Goal: Task Accomplishment & Management: Manage account settings

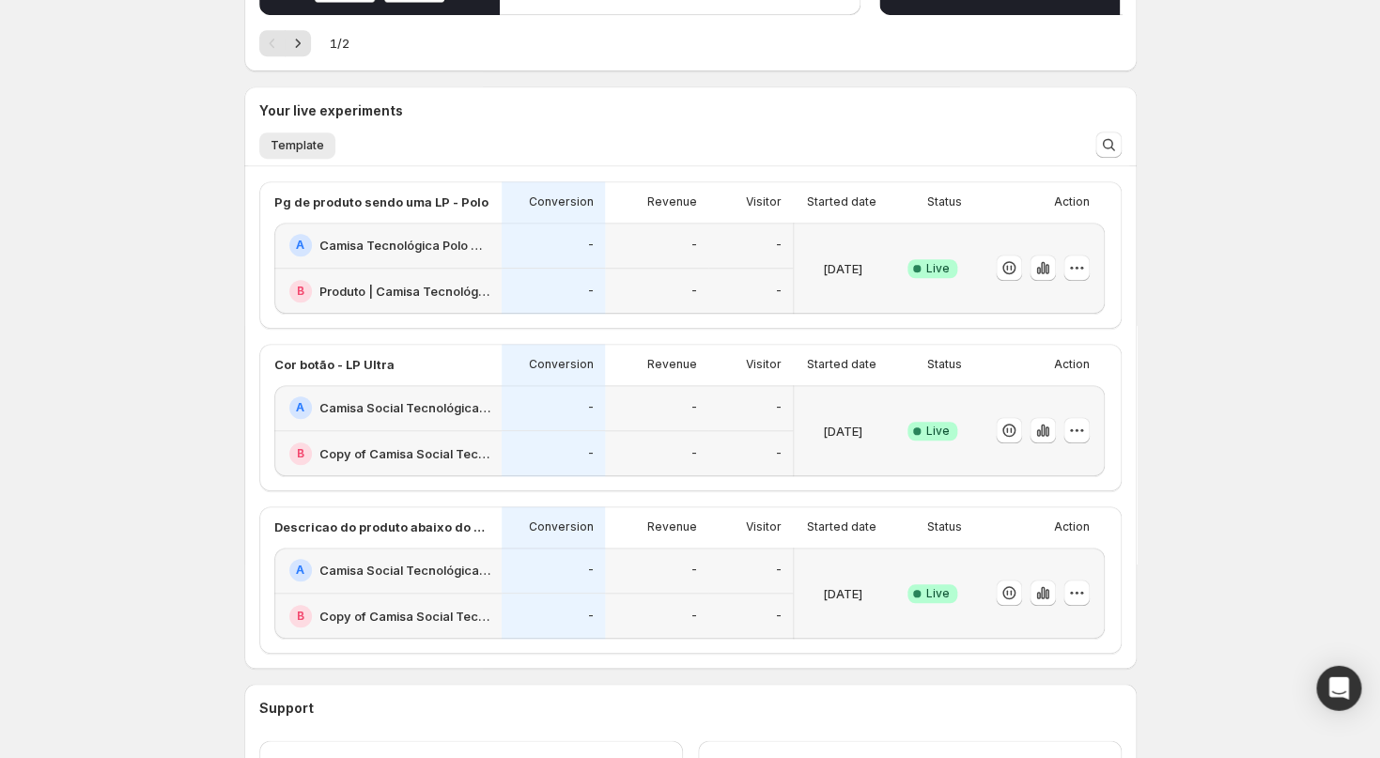
scroll to position [341, 0]
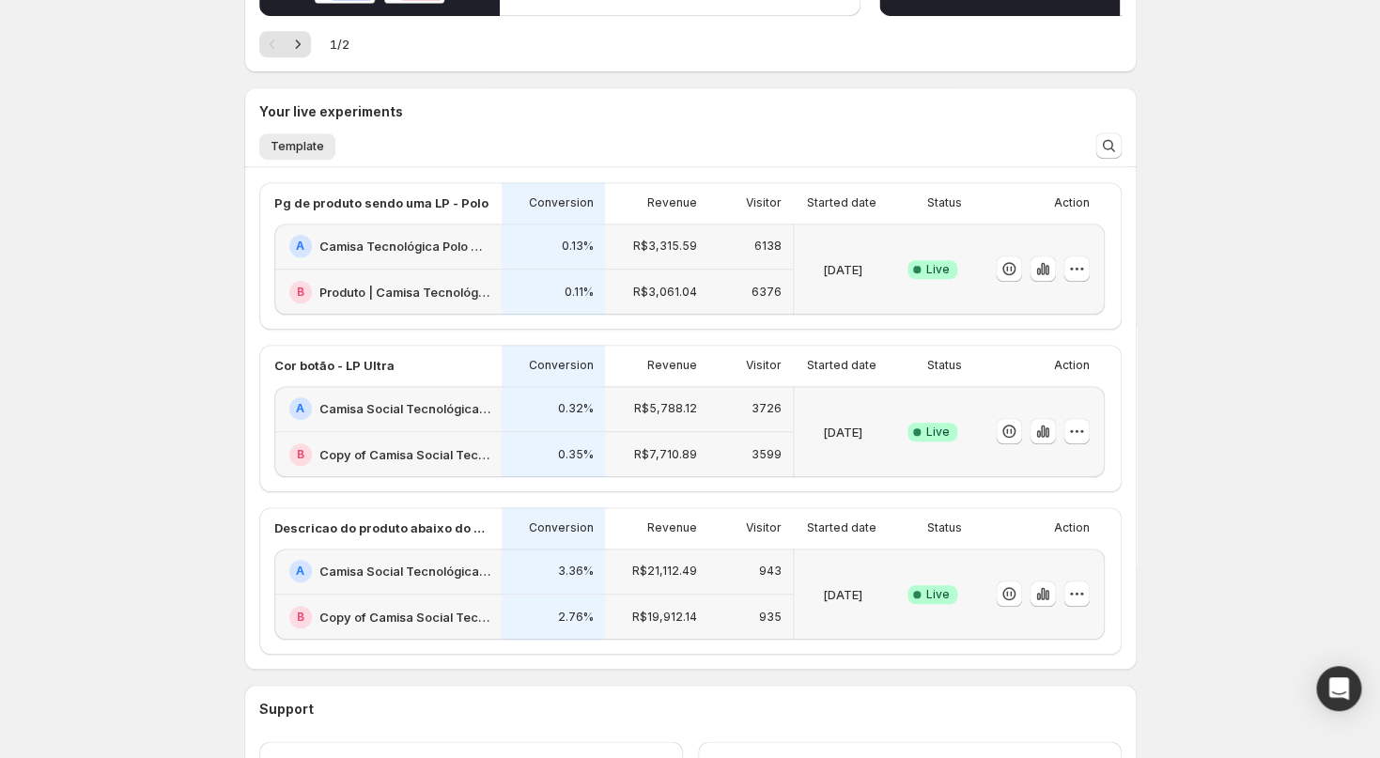
click at [507, 588] on div "3.36%" at bounding box center [553, 572] width 103 height 46
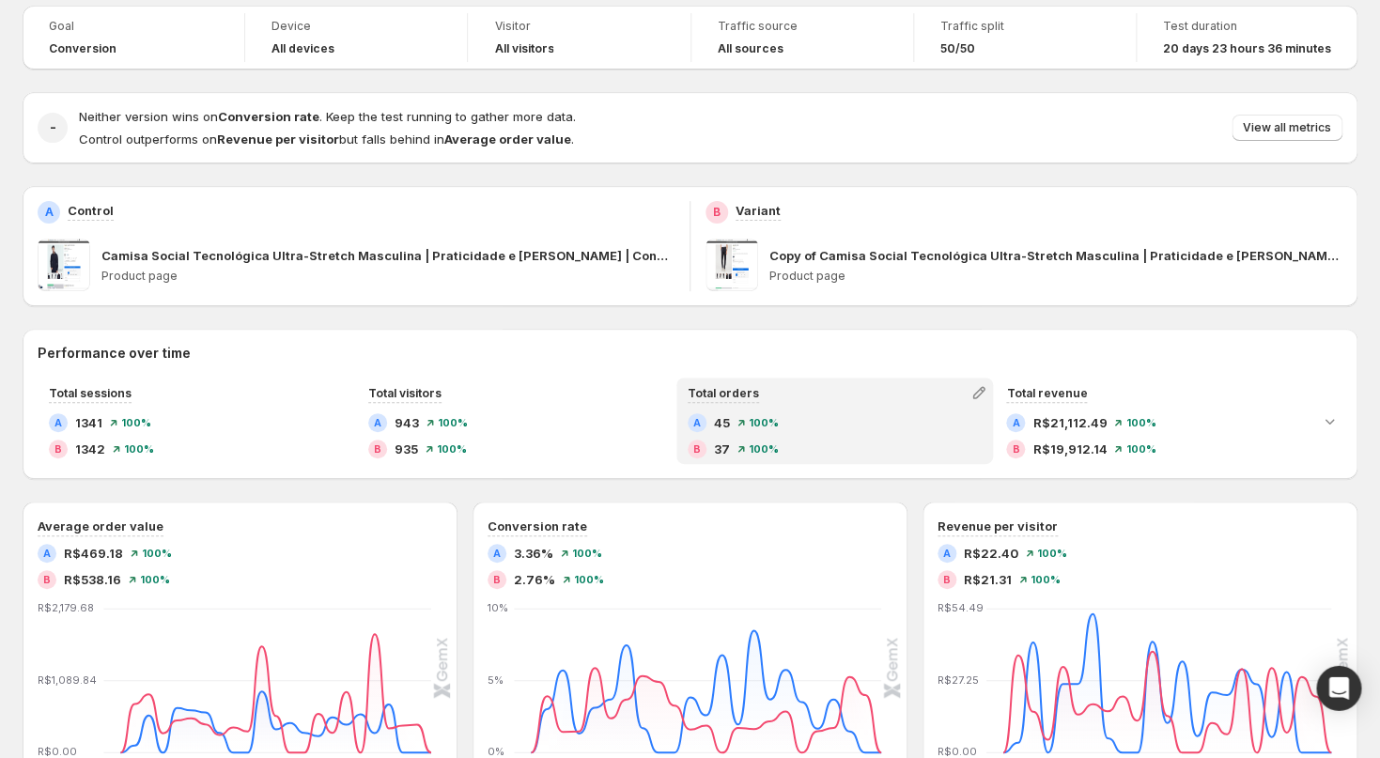
scroll to position [107, 0]
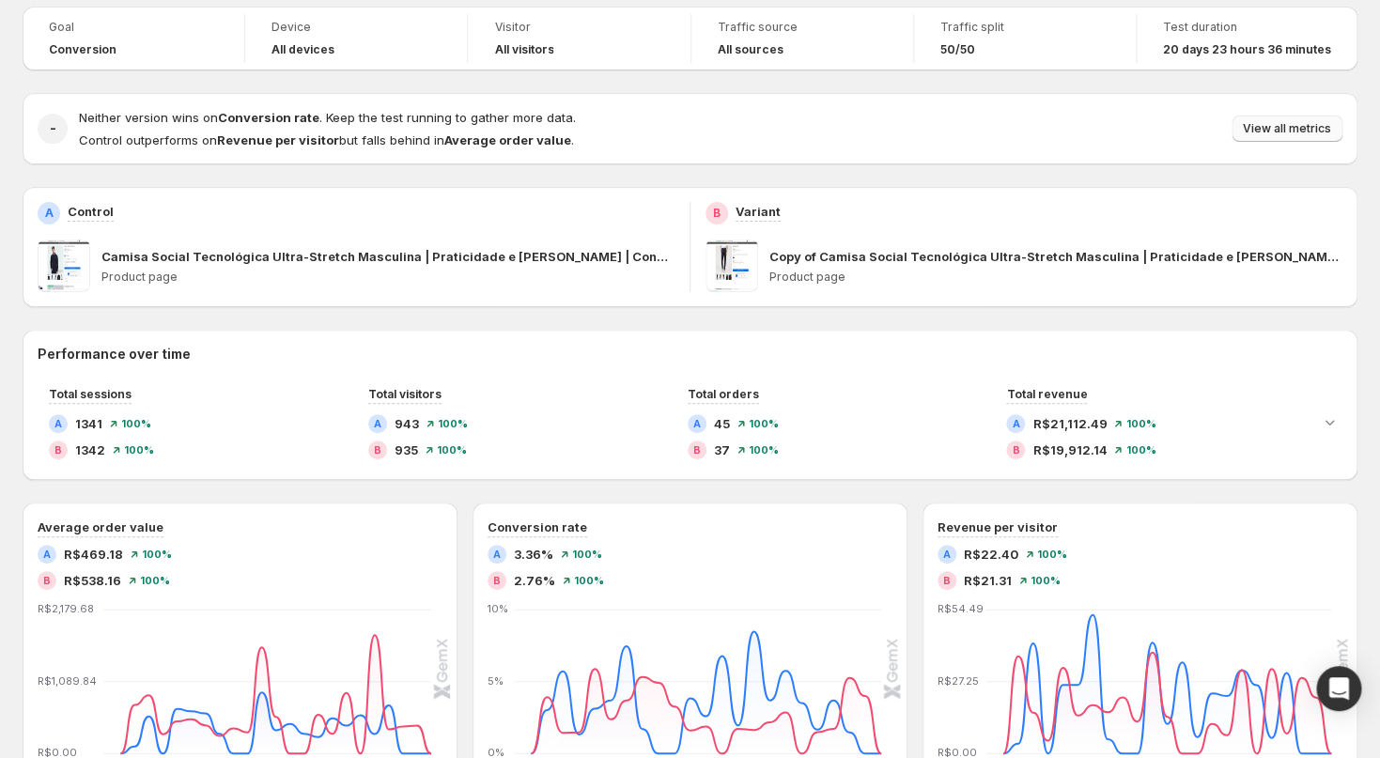
click at [1262, 124] on span "View all metrics" at bounding box center [1287, 128] width 88 height 15
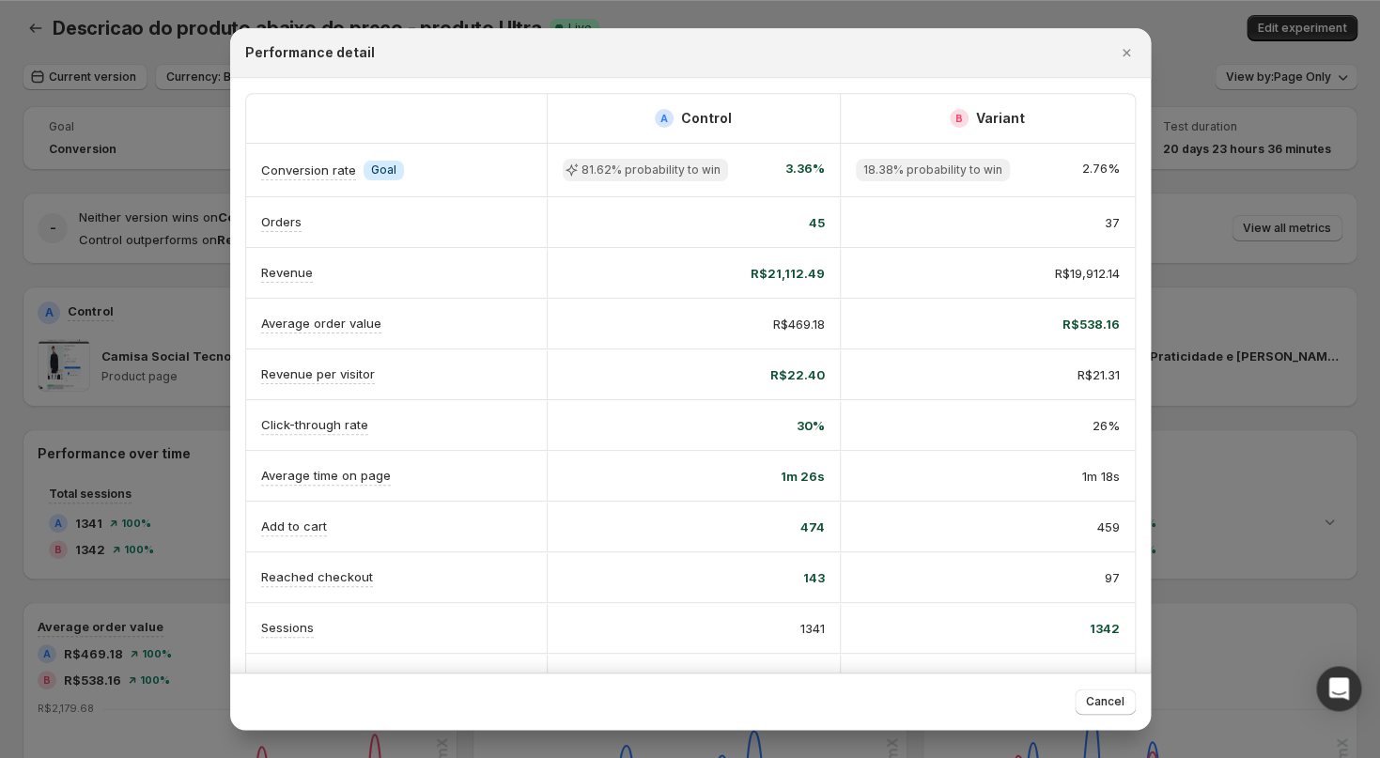
scroll to position [0, 0]
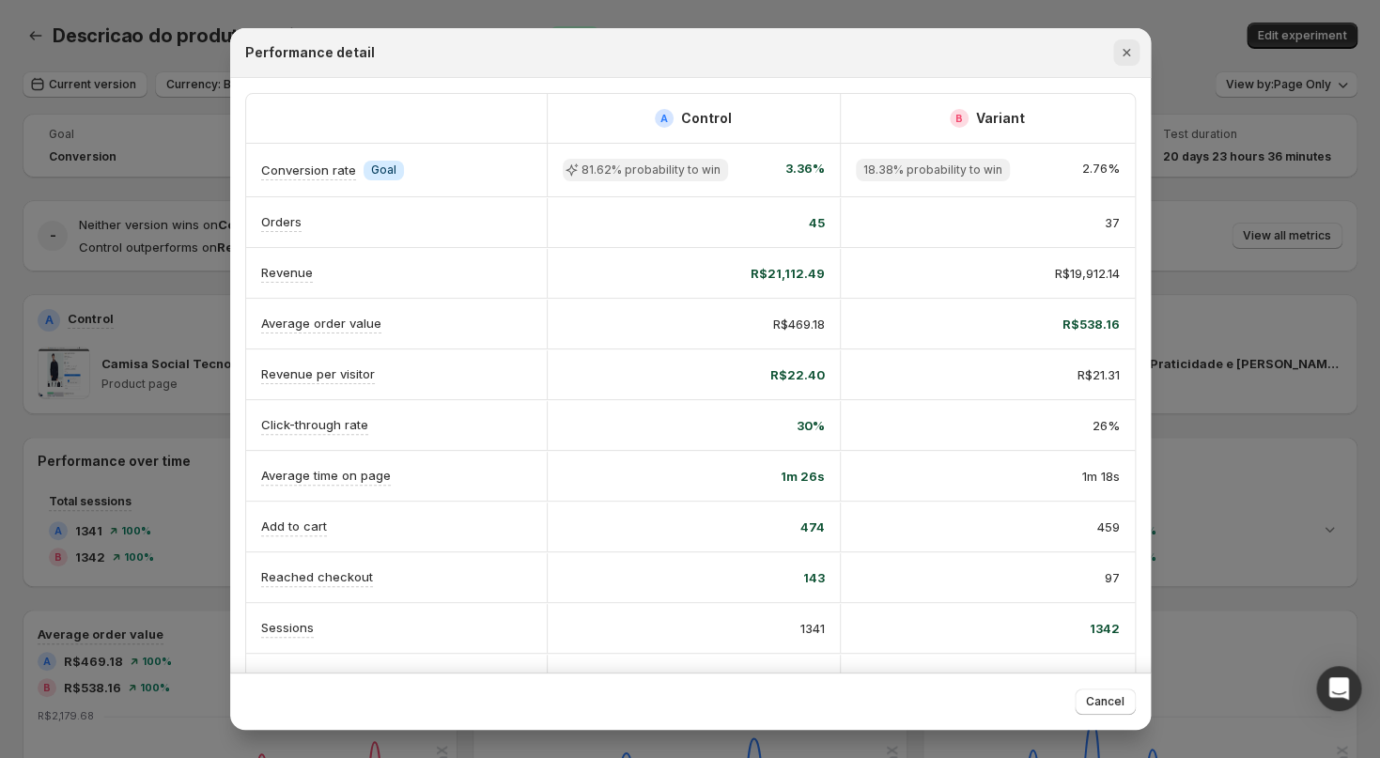
click at [1130, 50] on icon "Close" at bounding box center [1126, 52] width 19 height 19
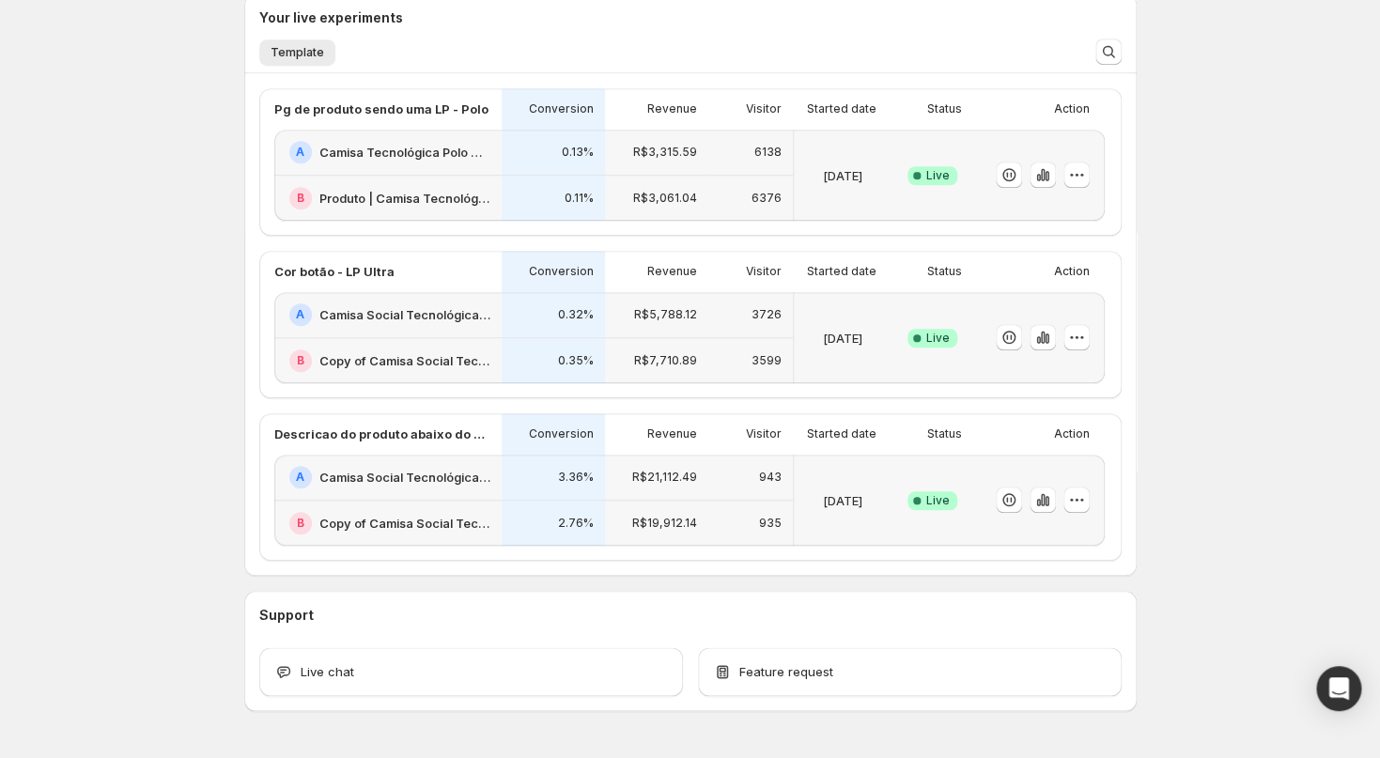
scroll to position [455, 0]
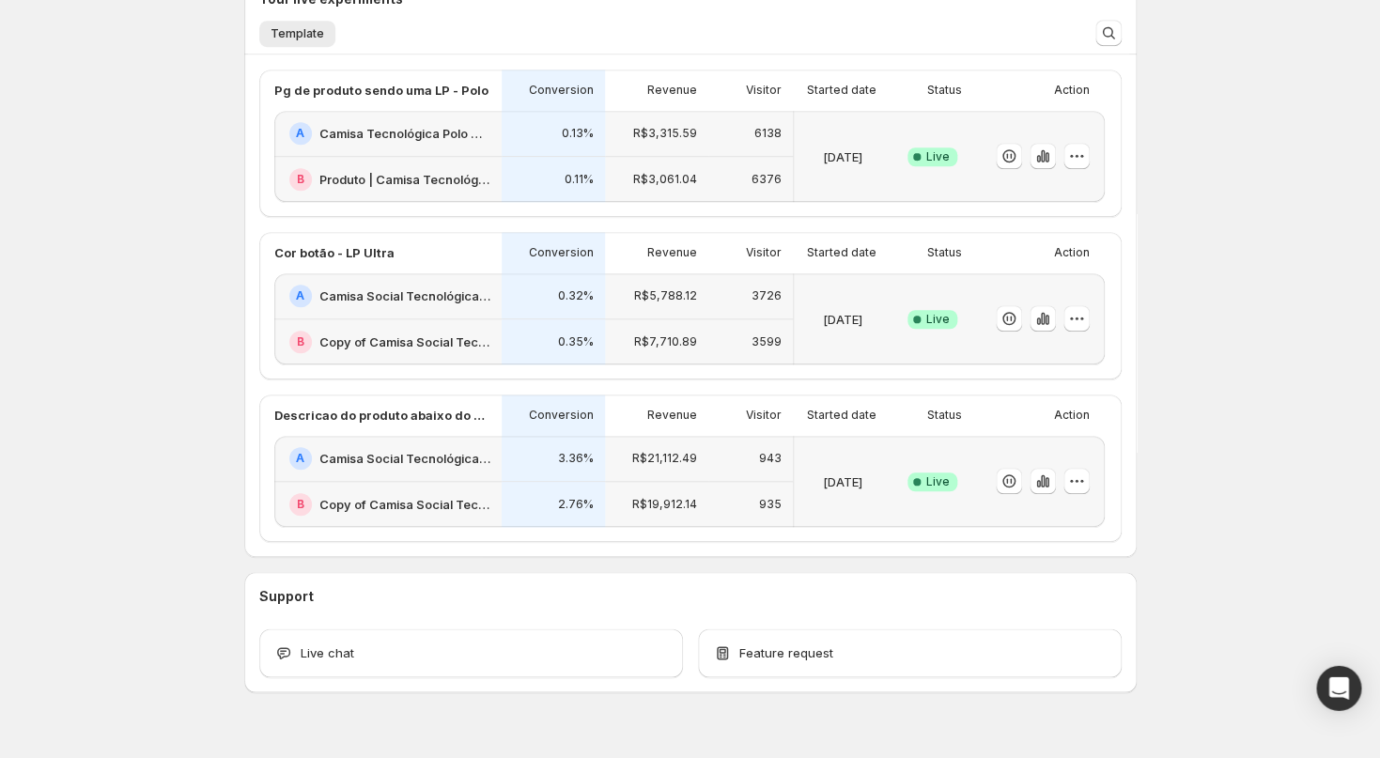
scroll to position [455, 0]
click at [485, 325] on div "B Copy of Camisa Social Tecnológica Ultra-Stretch Masculina | Praticidade e Con…" at bounding box center [387, 341] width 227 height 45
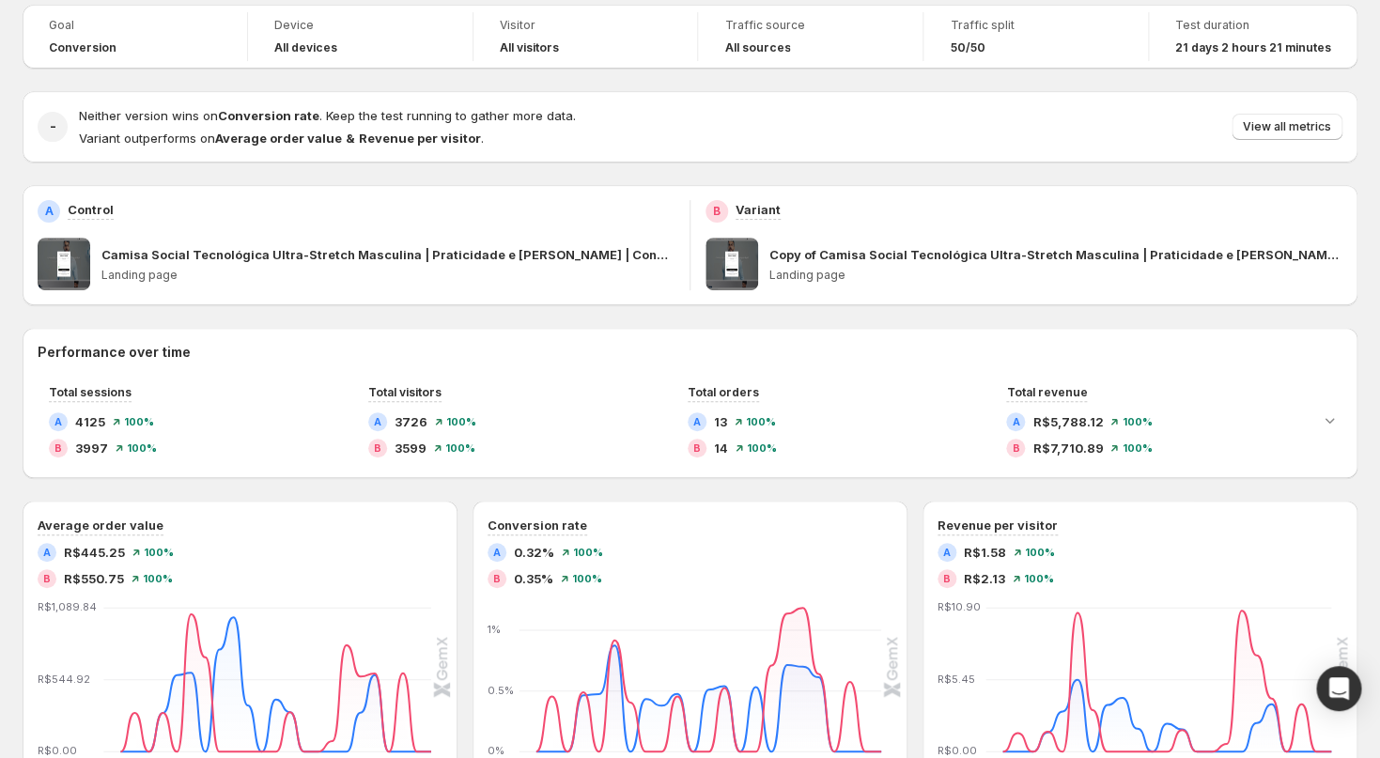
scroll to position [107, 0]
click at [1282, 128] on span "View all metrics" at bounding box center [1287, 128] width 88 height 15
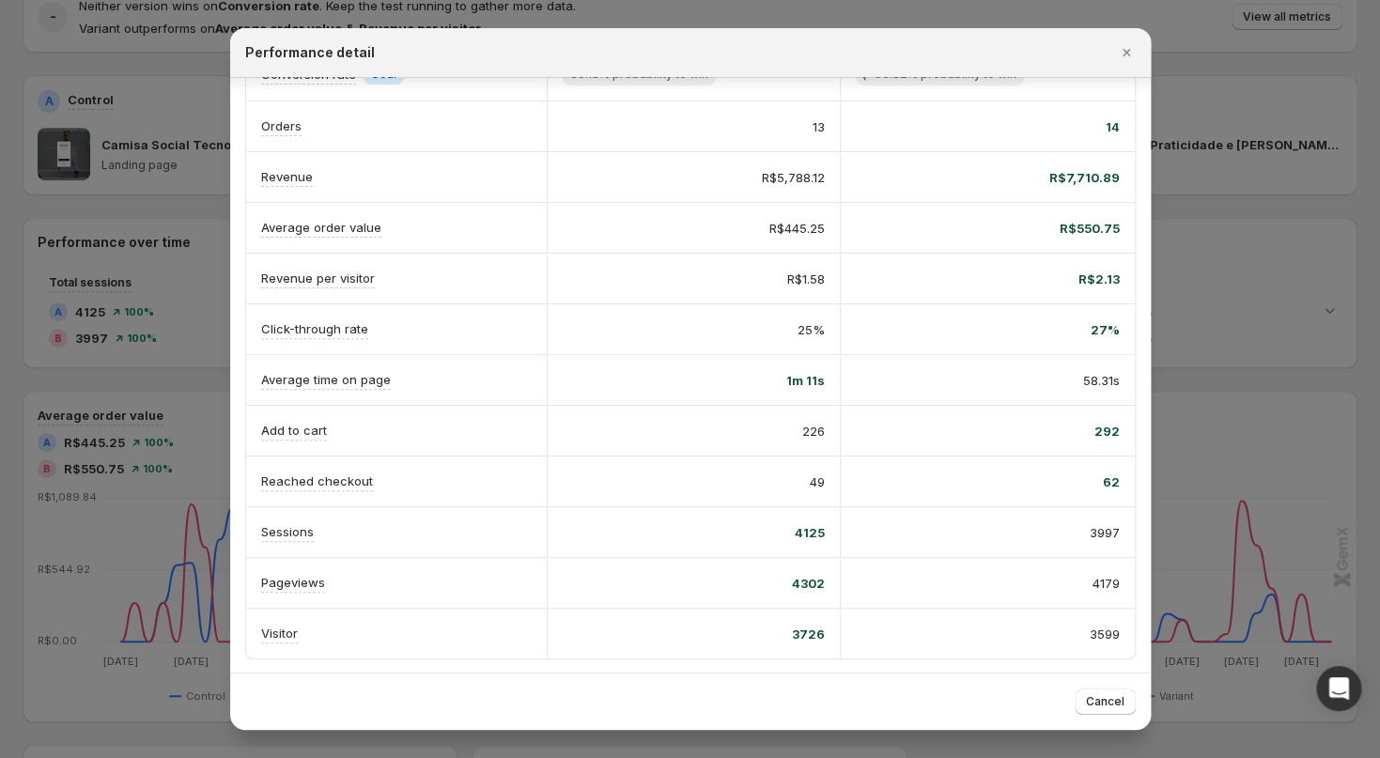
scroll to position [221, 0]
click at [1122, 48] on icon "Close" at bounding box center [1126, 52] width 19 height 19
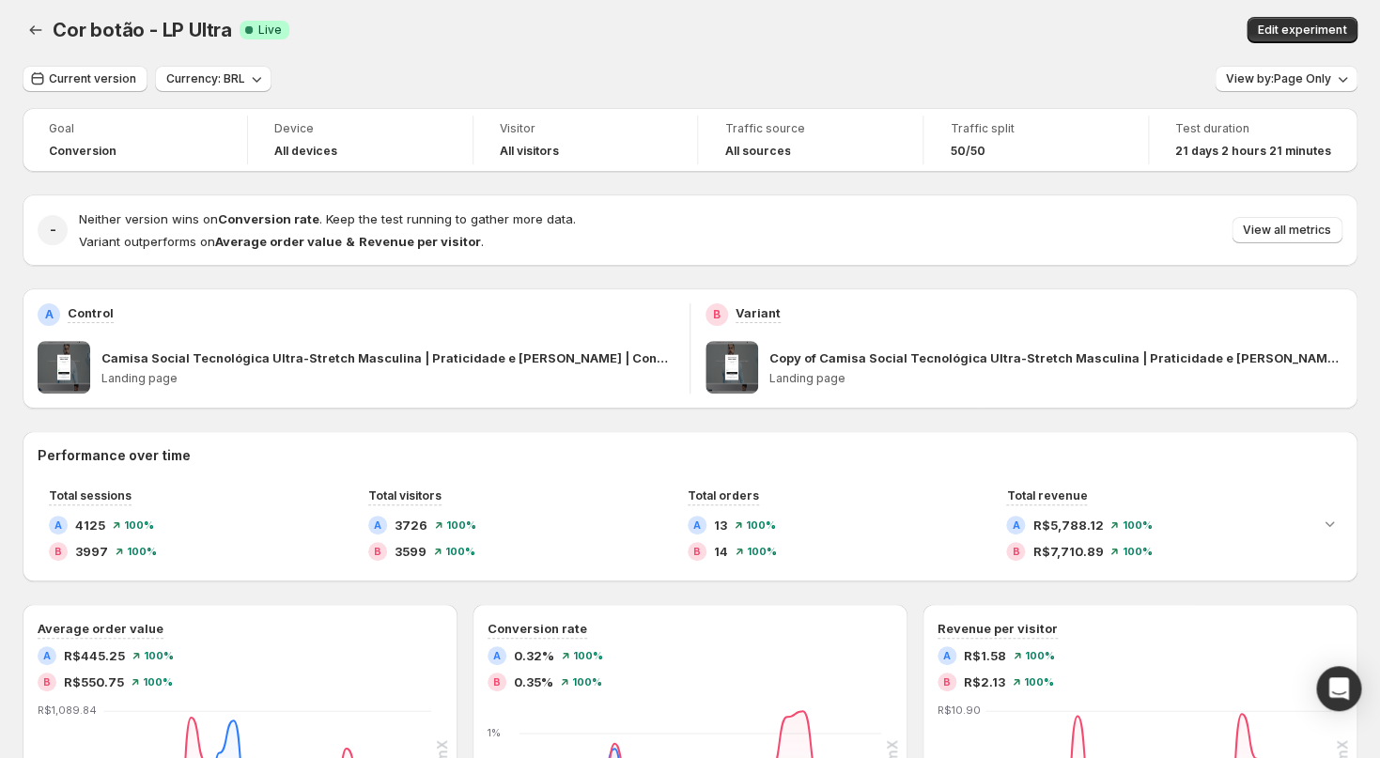
scroll to position [0, 0]
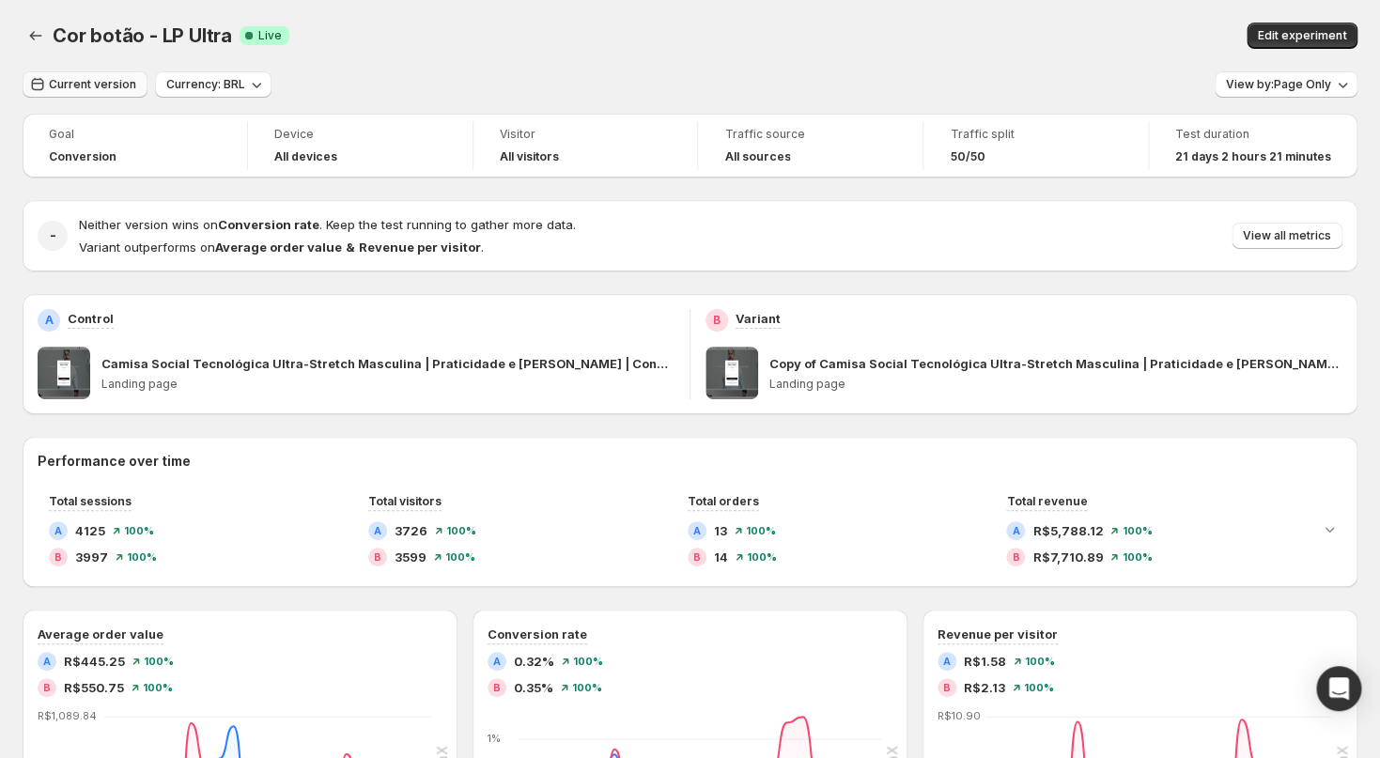
click at [99, 81] on span "Current version" at bounding box center [92, 84] width 87 height 15
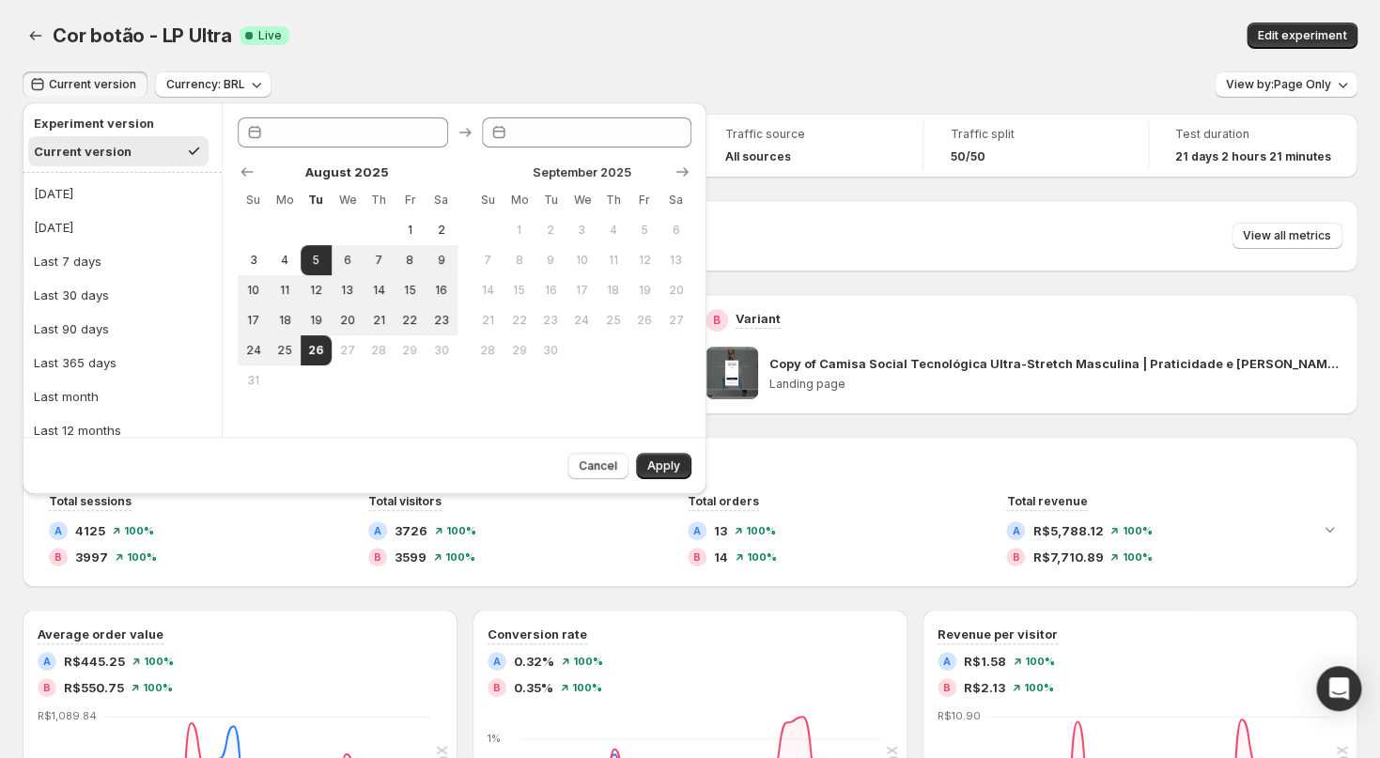
type input "**********"
click at [446, 47] on div "Cor botão - LP Ultra Success Complete Live" at bounding box center [405, 36] width 705 height 26
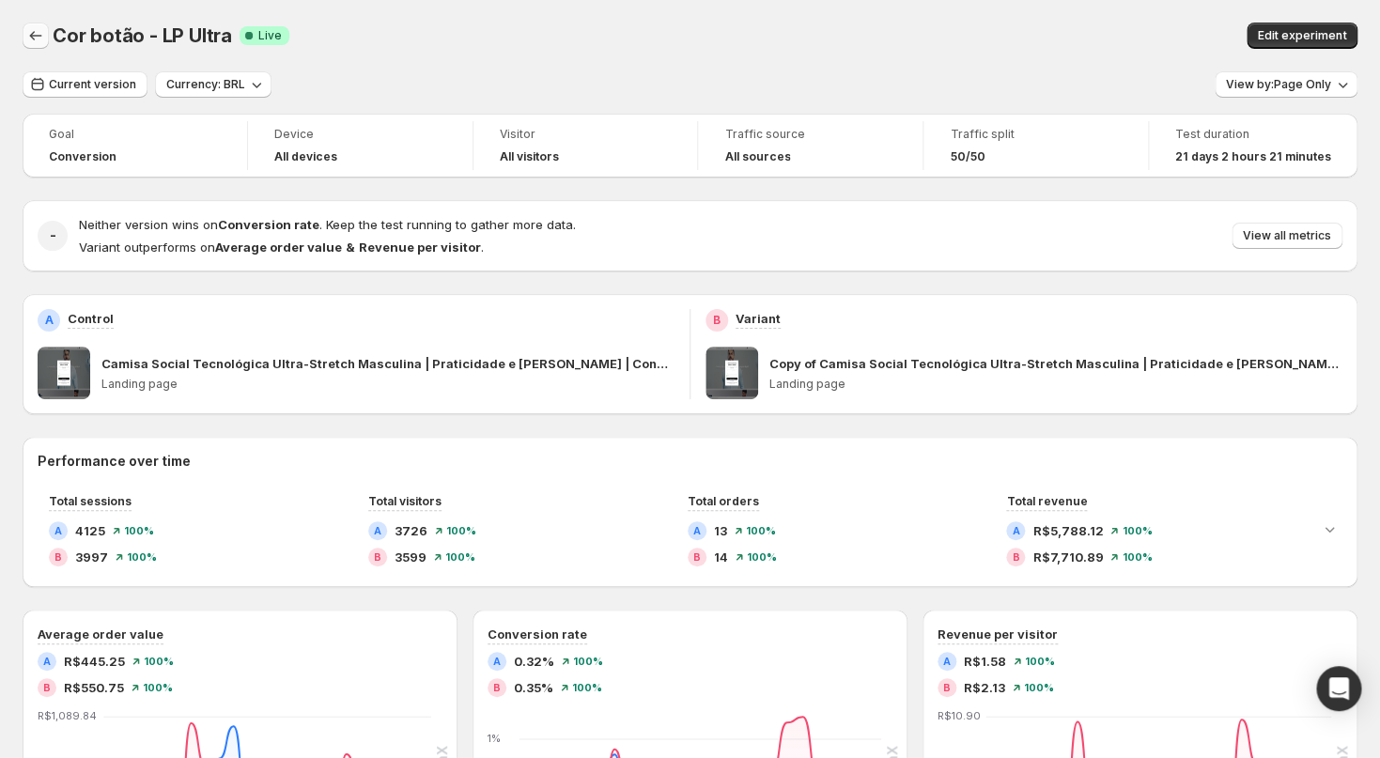
click at [32, 35] on icon "Back" at bounding box center [35, 35] width 19 height 19
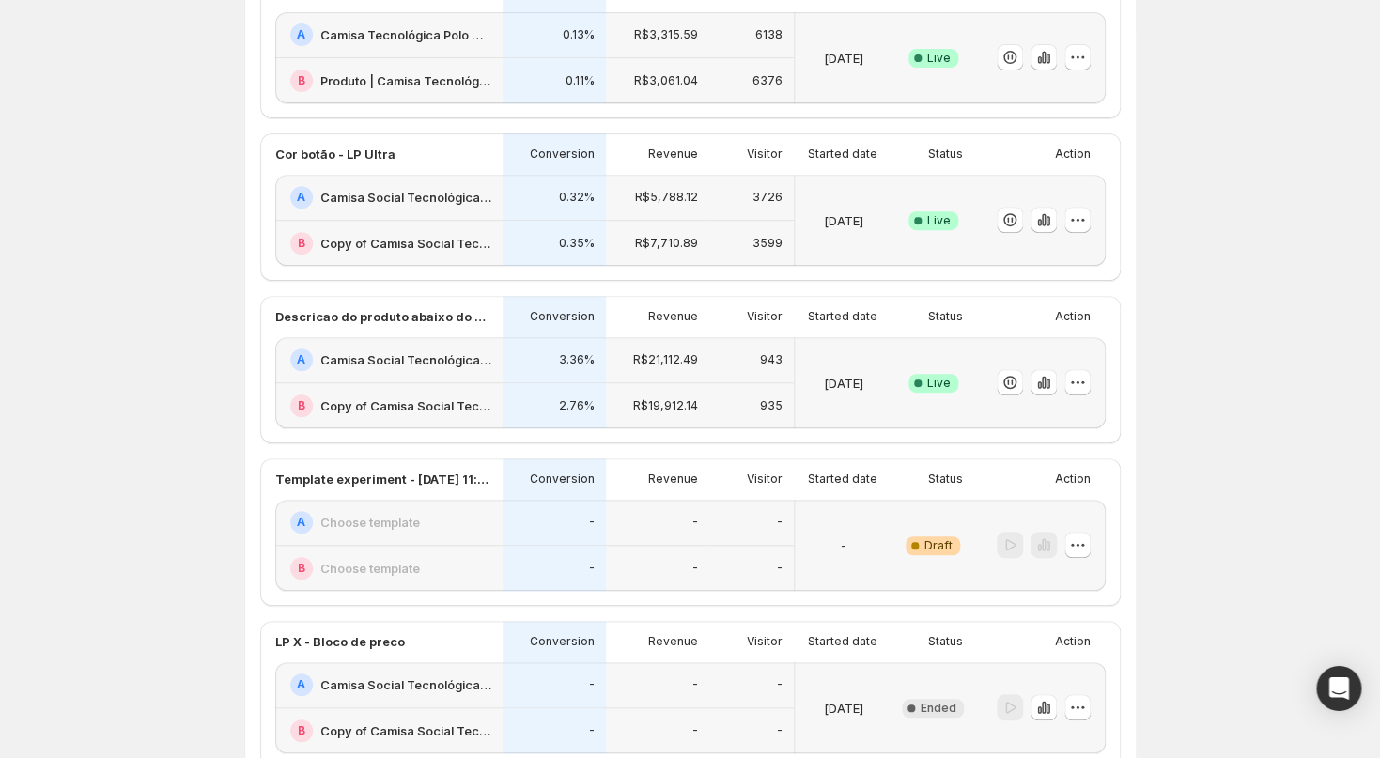
scroll to position [204, 0]
click at [1070, 549] on icon "button" at bounding box center [1077, 547] width 19 height 19
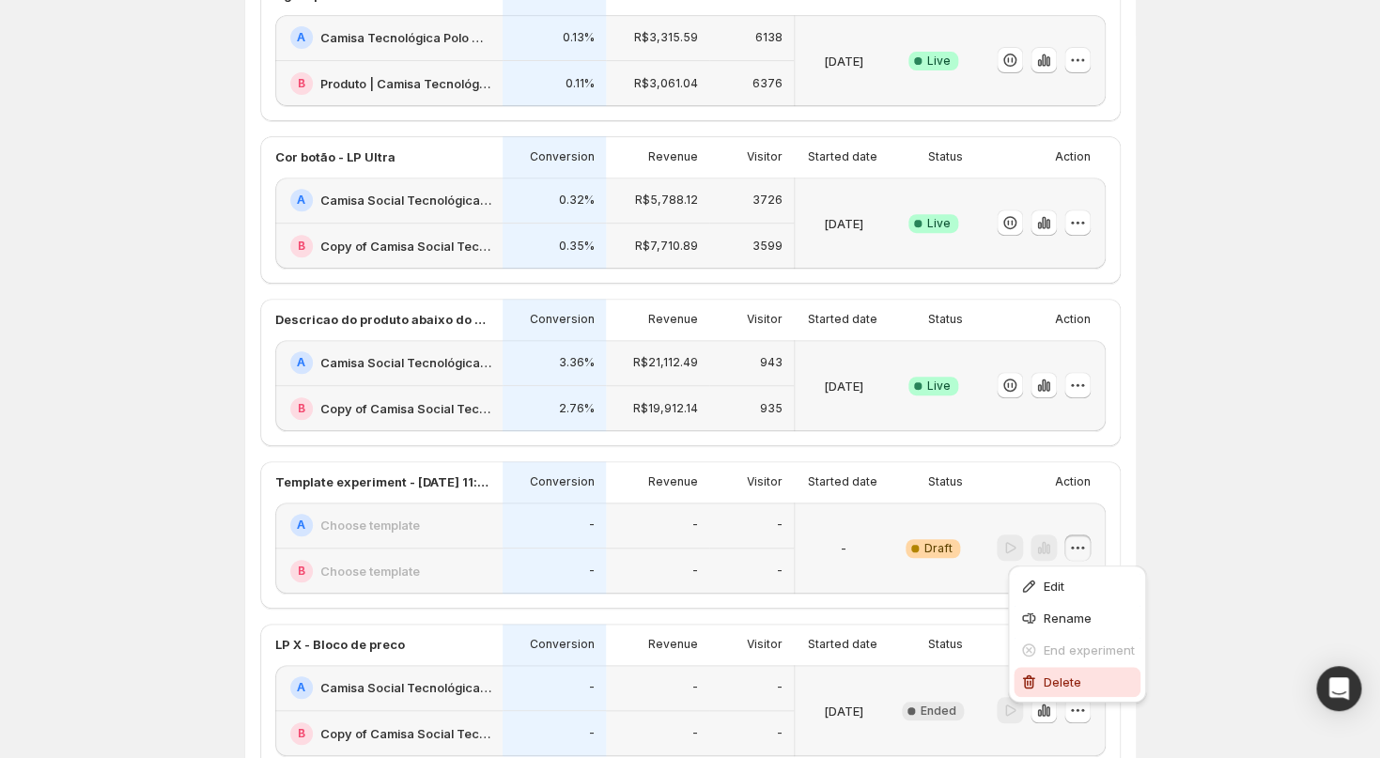
click at [1067, 672] on button "Delete" at bounding box center [1077, 682] width 127 height 30
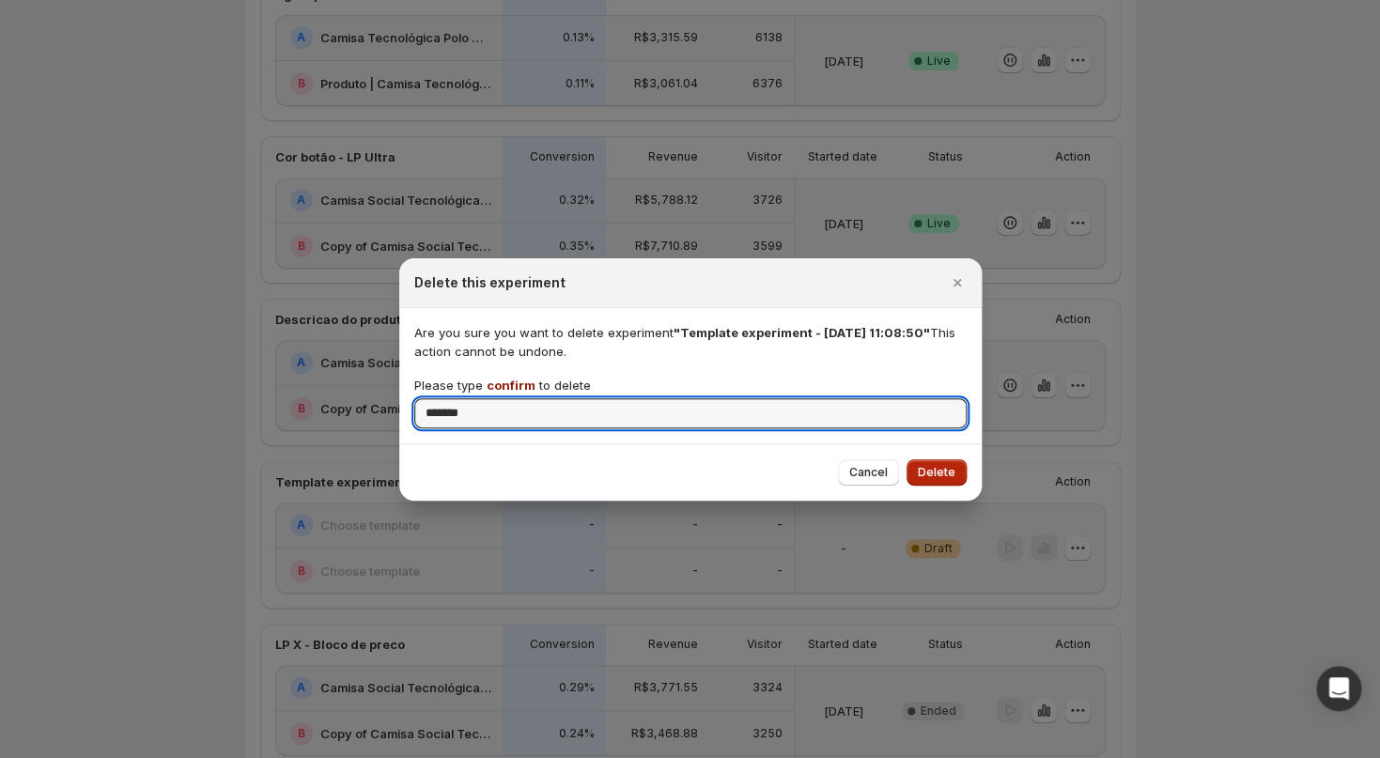
type input "*******"
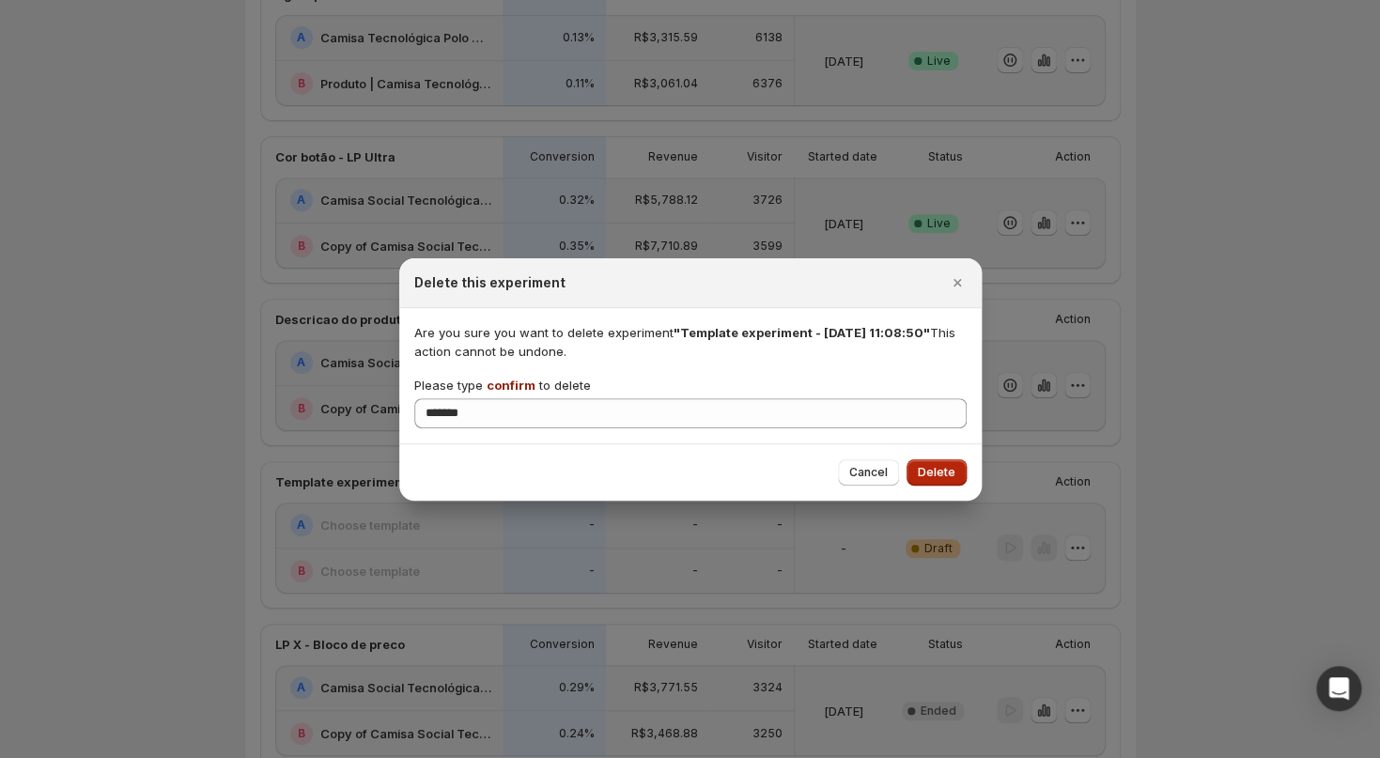
click at [935, 467] on span "Delete" at bounding box center [937, 472] width 38 height 15
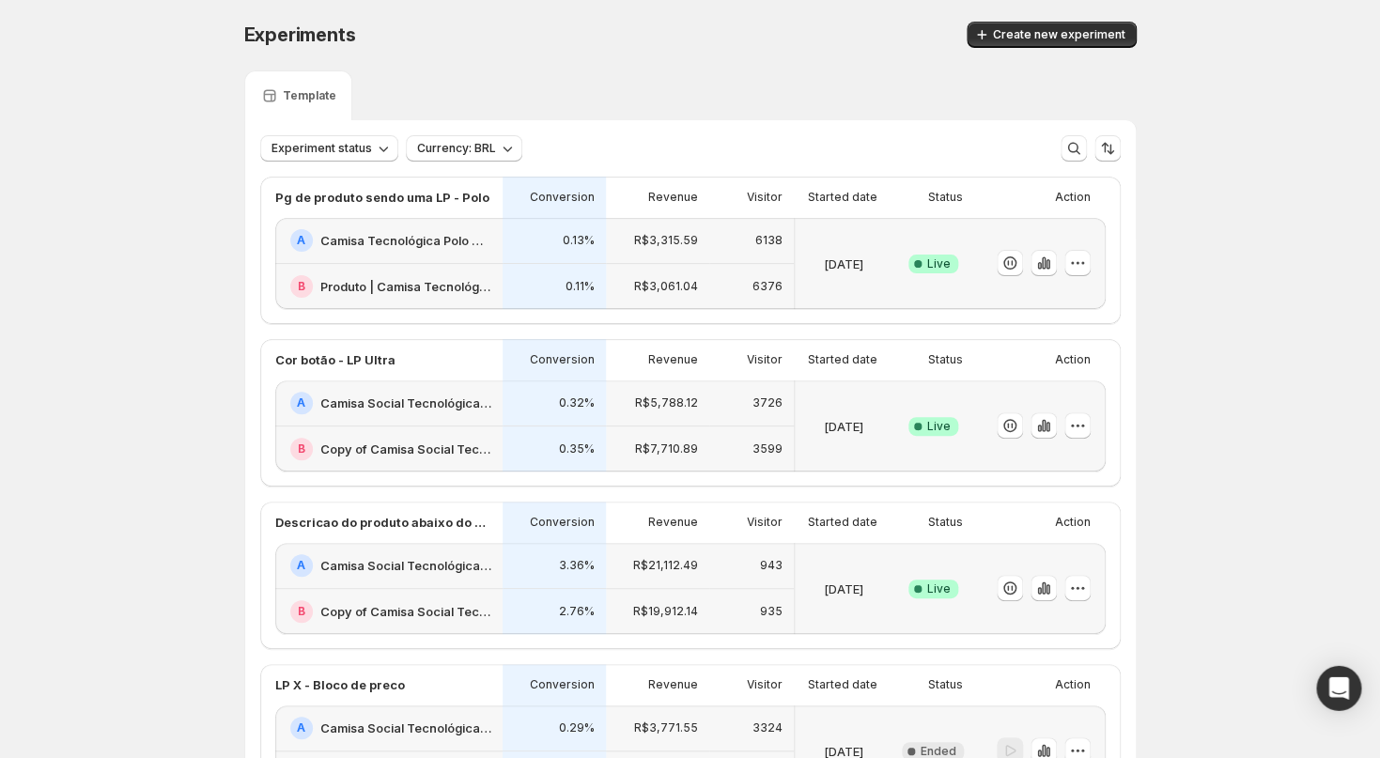
scroll to position [0, 0]
